Goal: Transaction & Acquisition: Purchase product/service

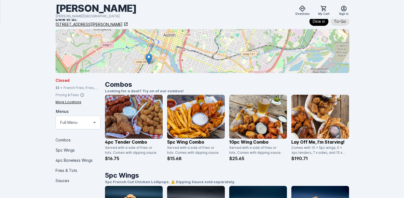
scroll to position [75, 0]
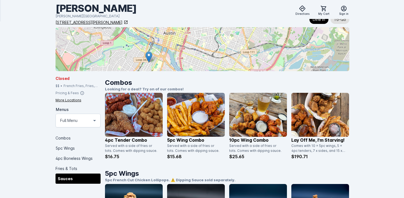
click at [70, 177] on div "Sauces" at bounding box center [78, 179] width 45 height 10
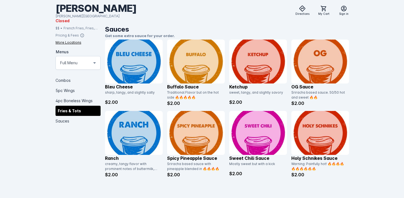
scroll to position [857, 0]
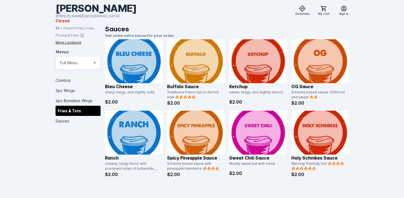
click at [122, 59] on img at bounding box center [134, 61] width 58 height 44
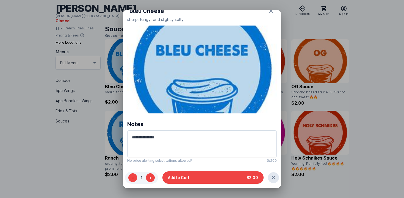
scroll to position [0, 0]
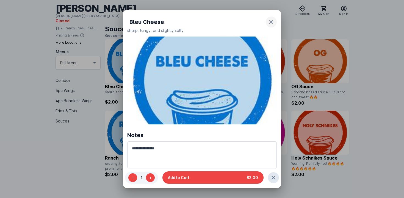
click at [272, 23] on icon "button" at bounding box center [271, 22] width 7 height 7
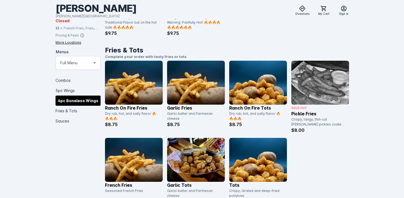
scroll to position [642, 0]
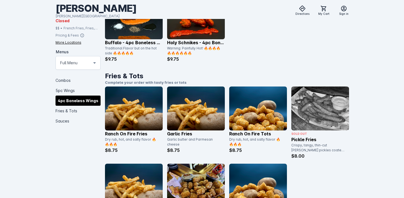
click at [80, 33] on icon at bounding box center [82, 35] width 4 height 4
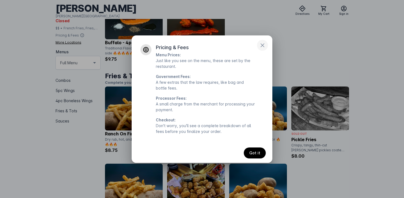
click at [264, 45] on icon "button" at bounding box center [262, 45] width 7 height 7
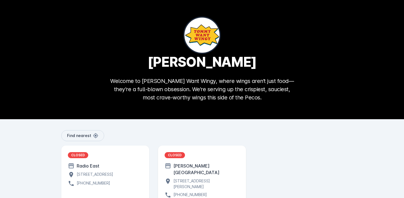
scroll to position [31, 0]
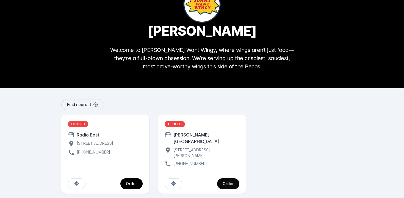
click at [231, 182] on div "Order" at bounding box center [228, 184] width 11 height 4
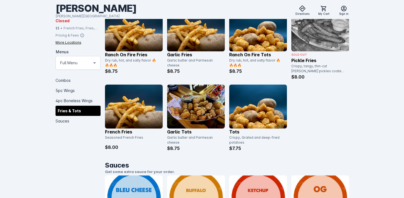
scroll to position [859, 0]
